Goal: Use online tool/utility: Utilize a website feature to perform a specific function

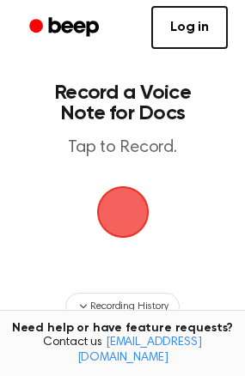
click at [122, 216] on span "button" at bounding box center [122, 212] width 66 height 66
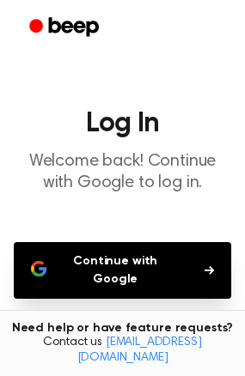
click at [120, 253] on button "Continue with Google" at bounding box center [122, 270] width 217 height 57
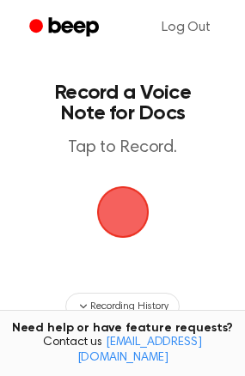
click at [119, 220] on span "button" at bounding box center [123, 212] width 70 height 70
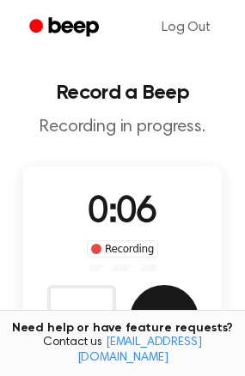
click at [173, 310] on button "Save" at bounding box center [164, 319] width 69 height 69
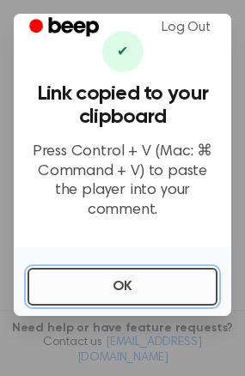
click at [109, 271] on button "OK" at bounding box center [122, 287] width 190 height 38
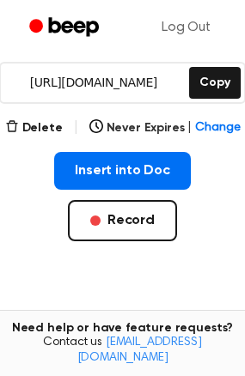
scroll to position [259, 0]
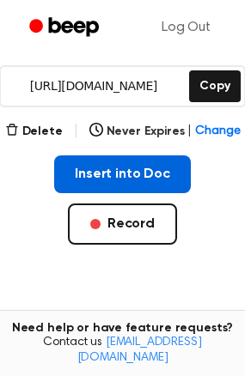
click at [125, 167] on button "Insert into Doc" at bounding box center [122, 174] width 137 height 38
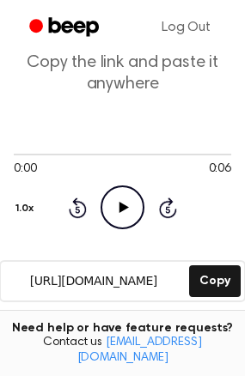
scroll to position [0, 0]
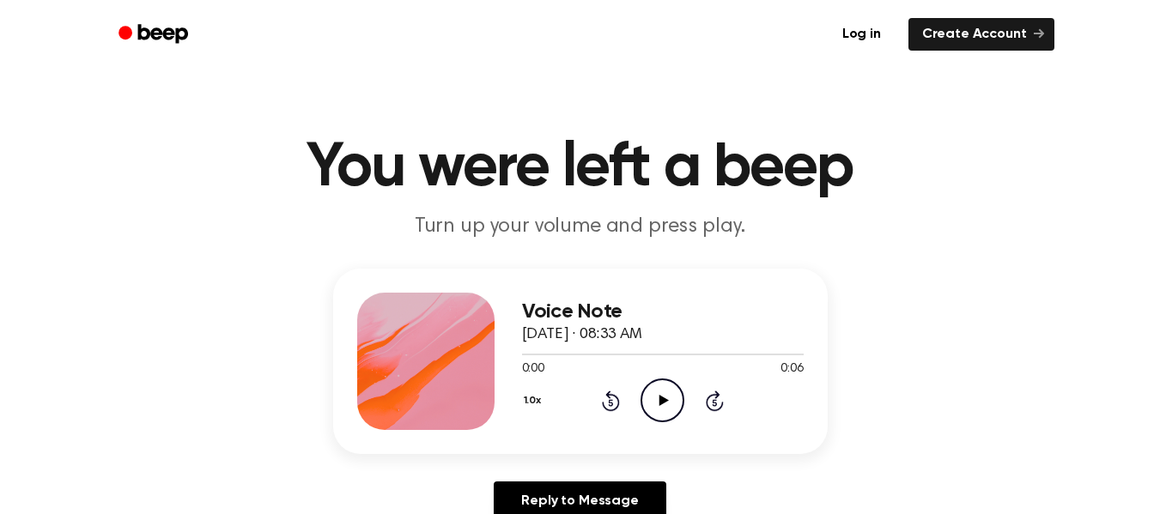
click at [656, 395] on icon "Play Audio" at bounding box center [663, 401] width 44 height 44
click at [656, 395] on icon "Pause Audio" at bounding box center [663, 401] width 44 height 44
click at [658, 405] on icon "Play Audio" at bounding box center [663, 401] width 44 height 44
click at [657, 396] on icon "Pause Audio" at bounding box center [663, 401] width 44 height 44
